Goal: Transaction & Acquisition: Purchase product/service

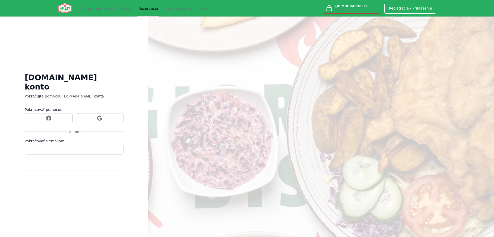
click at [142, 11] on link "Rezervácia" at bounding box center [149, 8] width 22 height 16
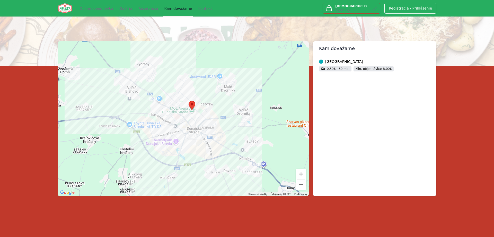
click at [229, 138] on div at bounding box center [183, 118] width 251 height 154
click at [198, 7] on link "Kontakt" at bounding box center [206, 8] width 16 height 16
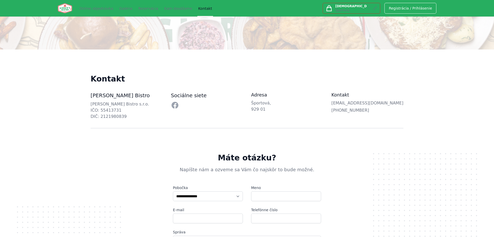
drag, startPoint x: 267, startPoint y: 111, endPoint x: 247, endPoint y: 101, distance: 21.7
click at [247, 101] on div "Giorgio's Bistro Firemné údaje Giorgio’s Bistro s.r.o. IČO: 55413731 DIČ: 21219…" at bounding box center [247, 106] width 313 height 28
click at [315, 134] on div "**********" at bounding box center [247, 231] width 494 height 207
click at [370, 74] on div "Kontakt Giorgio's Bistro Firemné údaje Giorgio’s Bistro s.r.o. IČO: 55413731 DI…" at bounding box center [247, 88] width 330 height 79
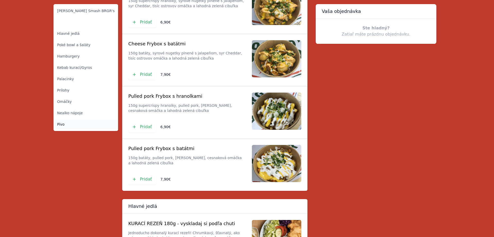
click at [78, 123] on link "Pivo" at bounding box center [86, 123] width 65 height 9
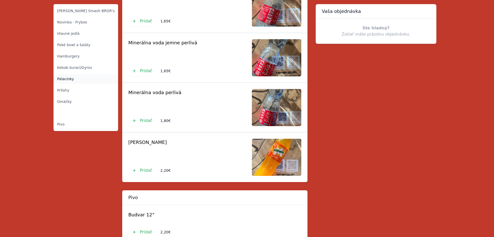
click at [89, 79] on link "Palacinky" at bounding box center [86, 78] width 65 height 9
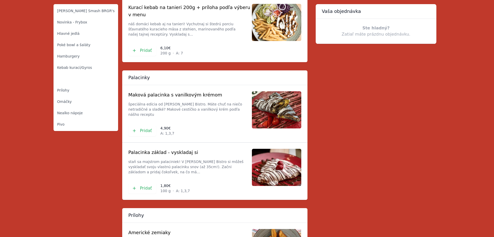
scroll to position [3233, 0]
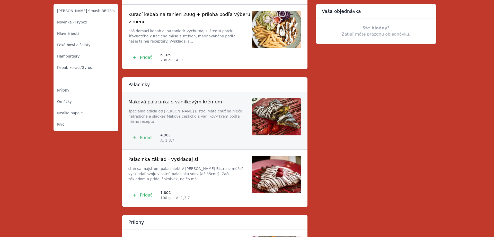
click at [187, 92] on span at bounding box center [214, 120] width 185 height 57
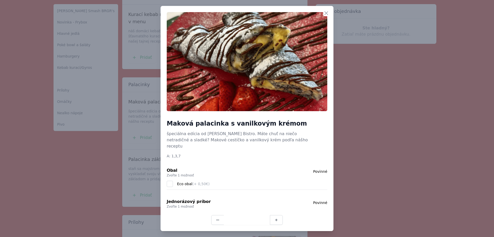
scroll to position [53, 0]
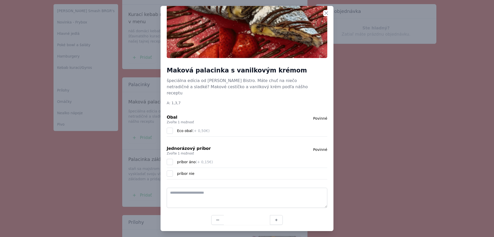
click at [371, 101] on div at bounding box center [247, 118] width 494 height 237
drag, startPoint x: 328, startPoint y: 8, endPoint x: 328, endPoint y: 11, distance: 3.1
click at [328, 8] on div "Zavrieť" at bounding box center [328, 12] width 10 height 12
click at [328, 11] on icon "button" at bounding box center [326, 13] width 6 height 6
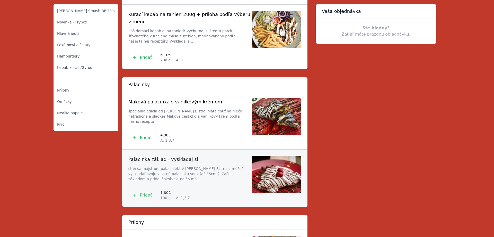
click at [167, 149] on span at bounding box center [214, 177] width 185 height 57
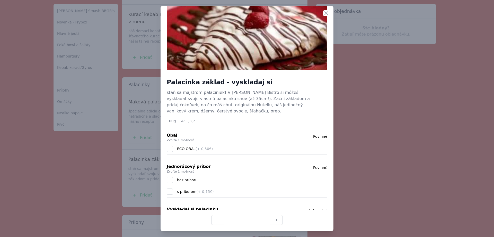
scroll to position [195, 0]
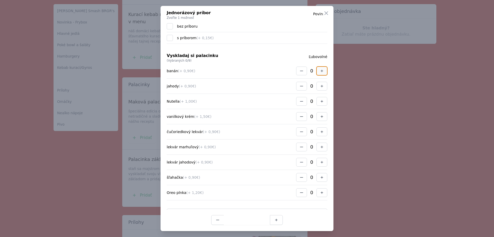
click at [320, 70] on button "button" at bounding box center [322, 70] width 11 height 9
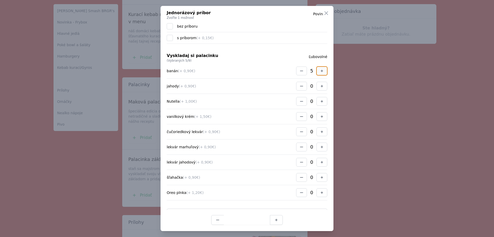
click at [319, 71] on button "button" at bounding box center [322, 70] width 11 height 9
click at [318, 71] on button "button" at bounding box center [322, 70] width 11 height 9
click at [300, 72] on icon "button" at bounding box center [302, 71] width 4 height 4
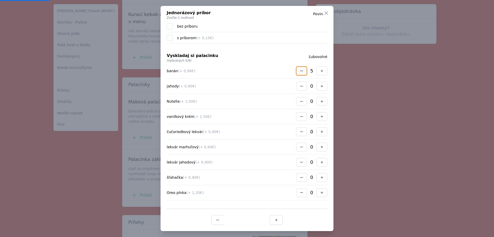
click at [300, 72] on icon "button" at bounding box center [302, 71] width 4 height 4
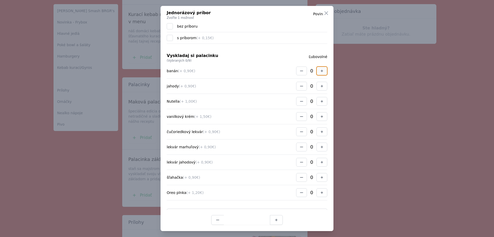
click at [323, 73] on icon "button" at bounding box center [322, 71] width 4 height 4
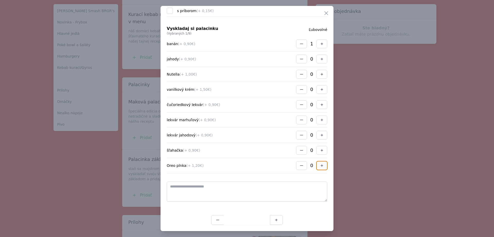
click at [320, 167] on icon "button" at bounding box center [322, 165] width 4 height 4
click at [319, 115] on div "lekvár marhuľový (+ 0,90€) 0" at bounding box center [247, 119] width 161 height 15
click at [319, 120] on button "button" at bounding box center [322, 119] width 11 height 9
click at [323, 147] on button "button" at bounding box center [322, 150] width 11 height 9
click at [322, 64] on div "jahody (+ 0,90€) 0" at bounding box center [247, 58] width 161 height 15
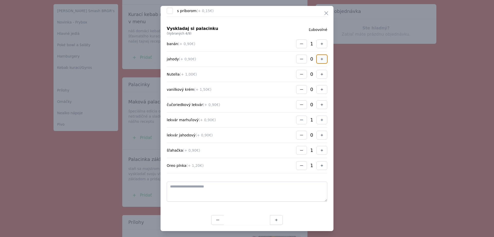
click at [323, 59] on icon "button" at bounding box center [322, 59] width 2 height 2
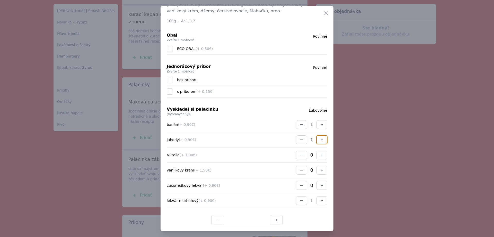
scroll to position [92, 0]
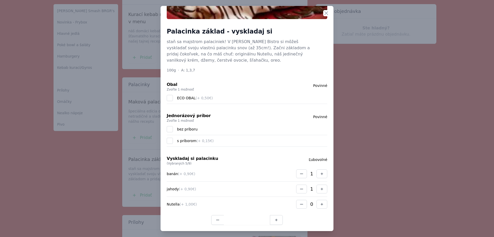
click at [327, 10] on div "Zavrieť" at bounding box center [328, 12] width 10 height 12
click at [323, 13] on icon "button" at bounding box center [326, 13] width 6 height 6
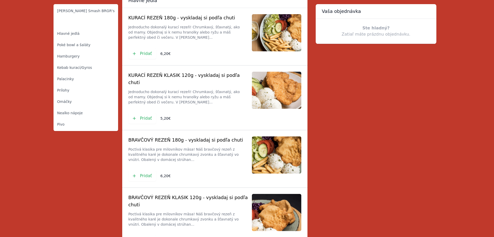
scroll to position [0, 0]
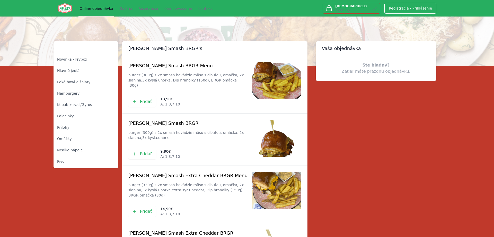
drag, startPoint x: 366, startPoint y: 173, endPoint x: 357, endPoint y: 44, distance: 129.9
click at [378, 6] on button "Vyzdvihnutie na: Športová," at bounding box center [352, 8] width 58 height 11
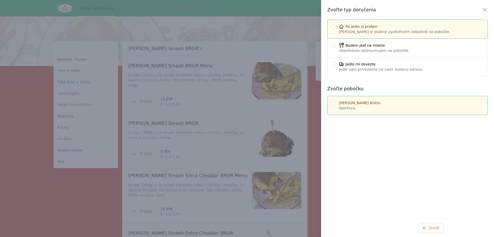
click at [361, 64] on span "Jedlo mi dovezte" at bounding box center [381, 64] width 84 height 5
click at [336, 64] on input "Jedlo mi dovezte Jedlo vám privezieme na vami zvolenú adresu." at bounding box center [334, 64] width 4 height 4
radio input "****"
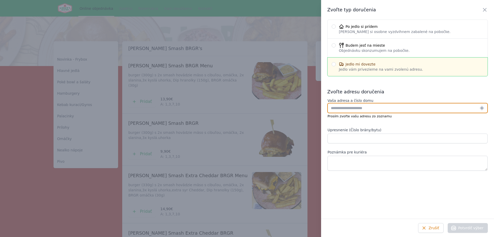
click at [369, 107] on input "Vaša adresa a číslo domu" at bounding box center [408, 108] width 160 height 10
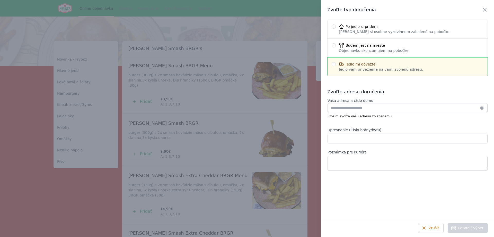
click at [267, 28] on div at bounding box center [247, 118] width 494 height 237
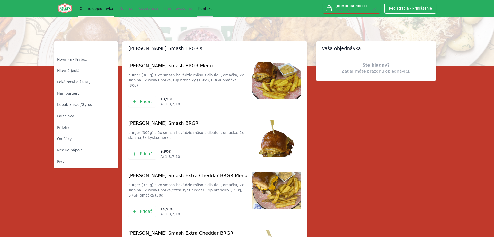
click at [198, 9] on link "Kontakt" at bounding box center [206, 8] width 16 height 16
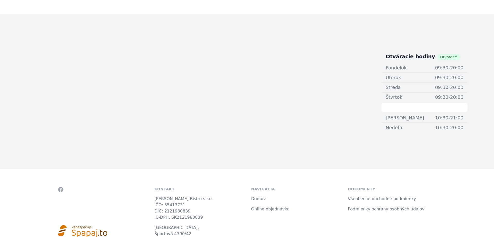
scroll to position [374, 0]
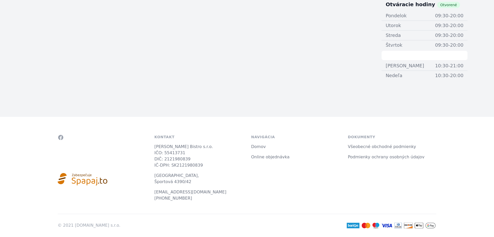
click at [158, 185] on ul "[PERSON_NAME] Bistro s.r.o. IČO: 55413731 DIČ: 2121980839 IČ-DPH: SK2121980839 …" at bounding box center [198, 172] width 89 height 58
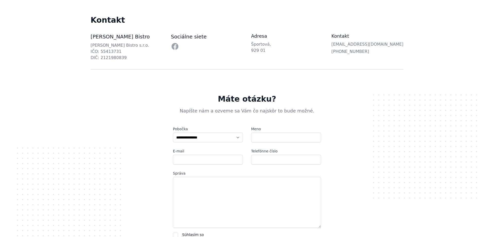
scroll to position [0, 0]
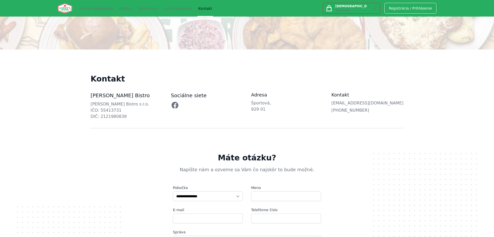
click at [176, 107] on icon at bounding box center [175, 105] width 8 height 8
